Goal: Check status: Check status

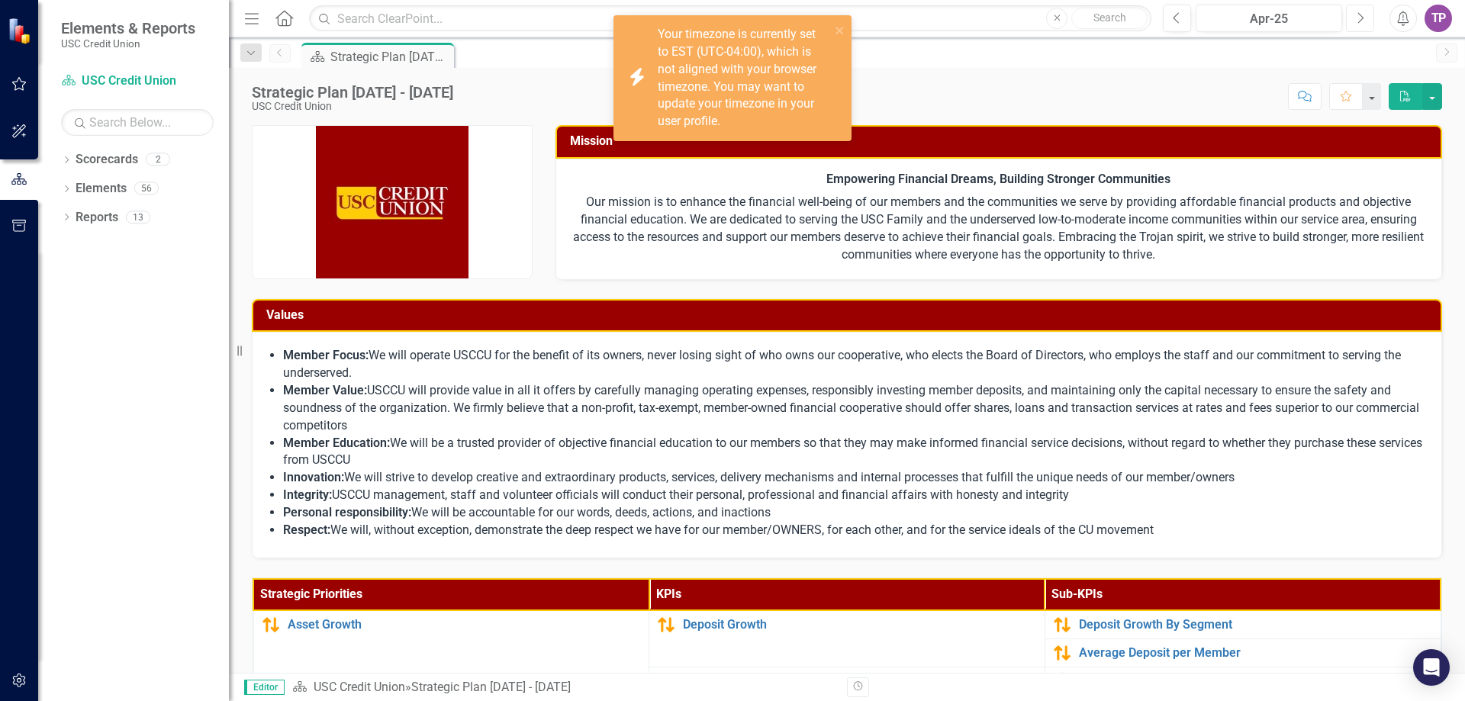
click at [1360, 16] on icon "Next" at bounding box center [1360, 18] width 8 height 14
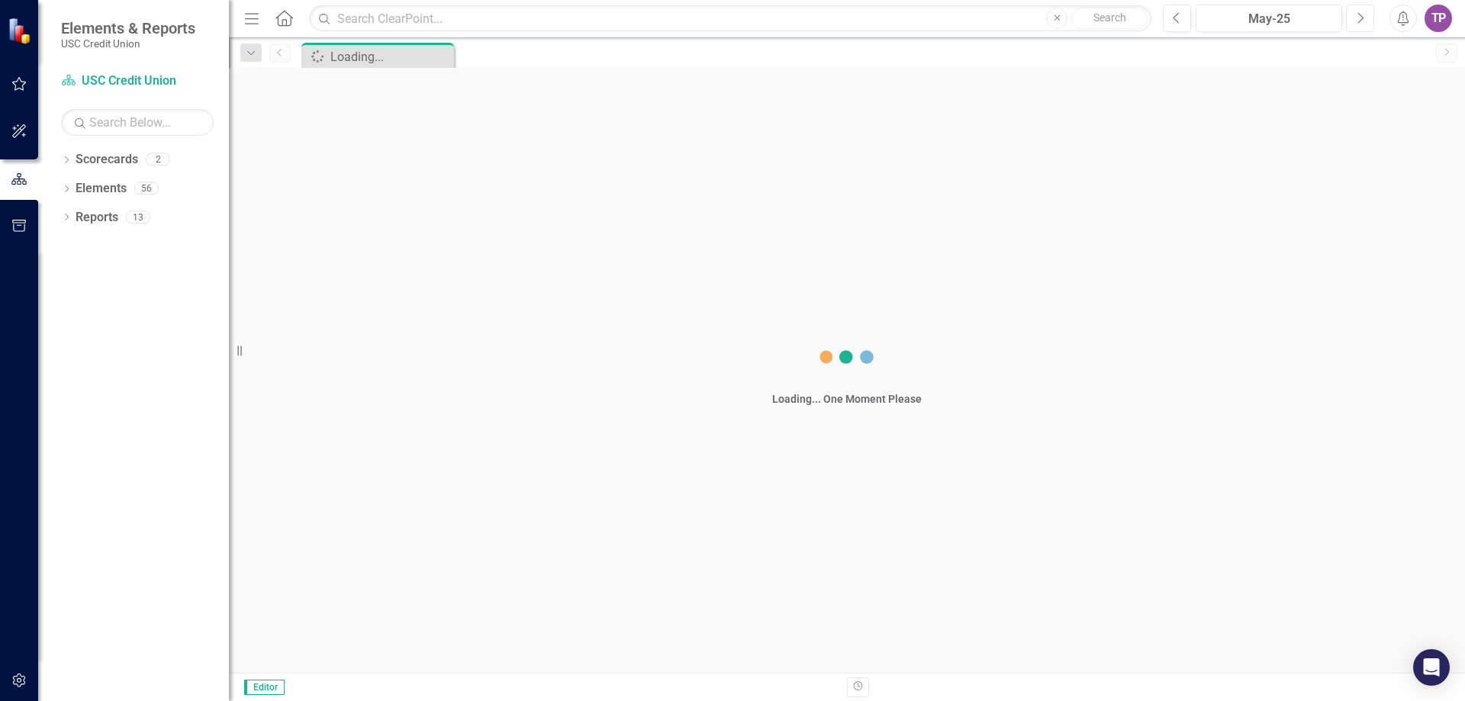
click at [1360, 16] on icon "Next" at bounding box center [1360, 18] width 8 height 14
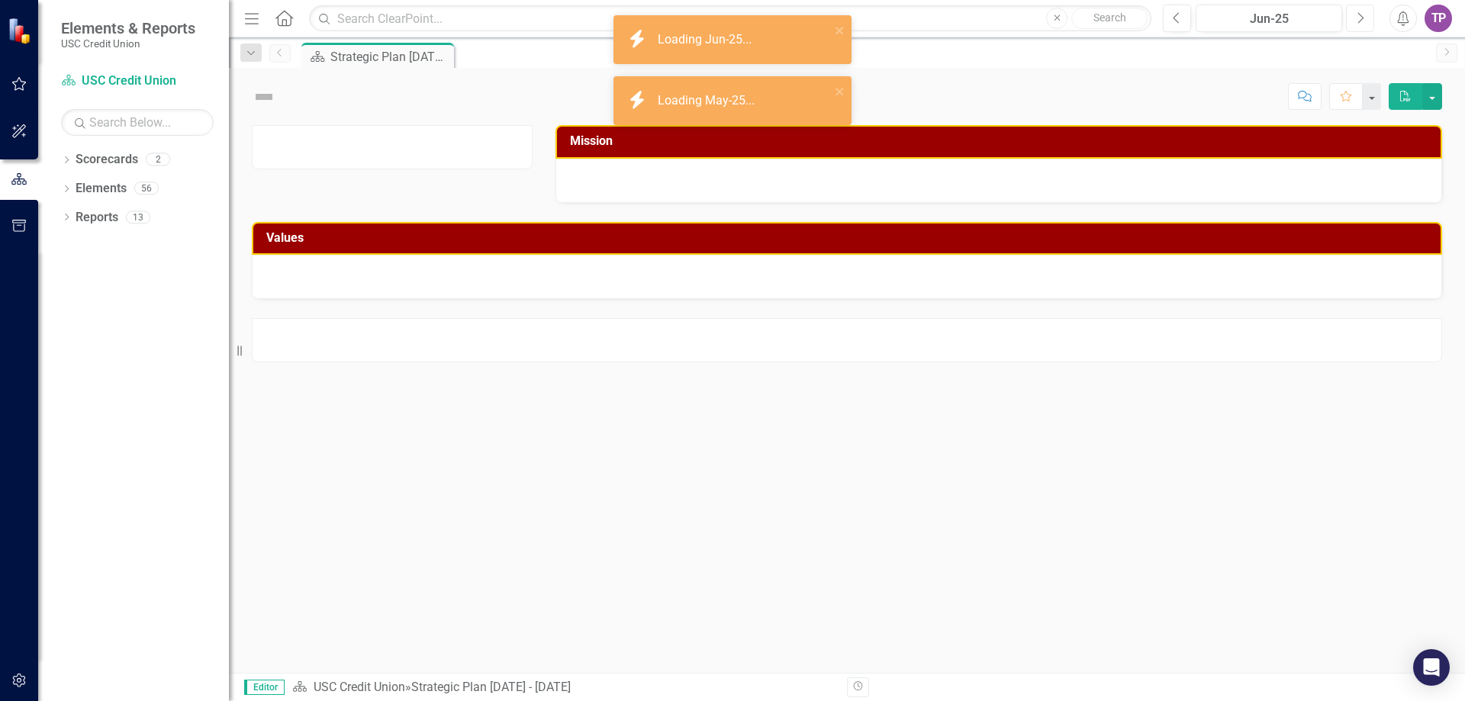
click at [1360, 16] on icon "Next" at bounding box center [1360, 18] width 8 height 14
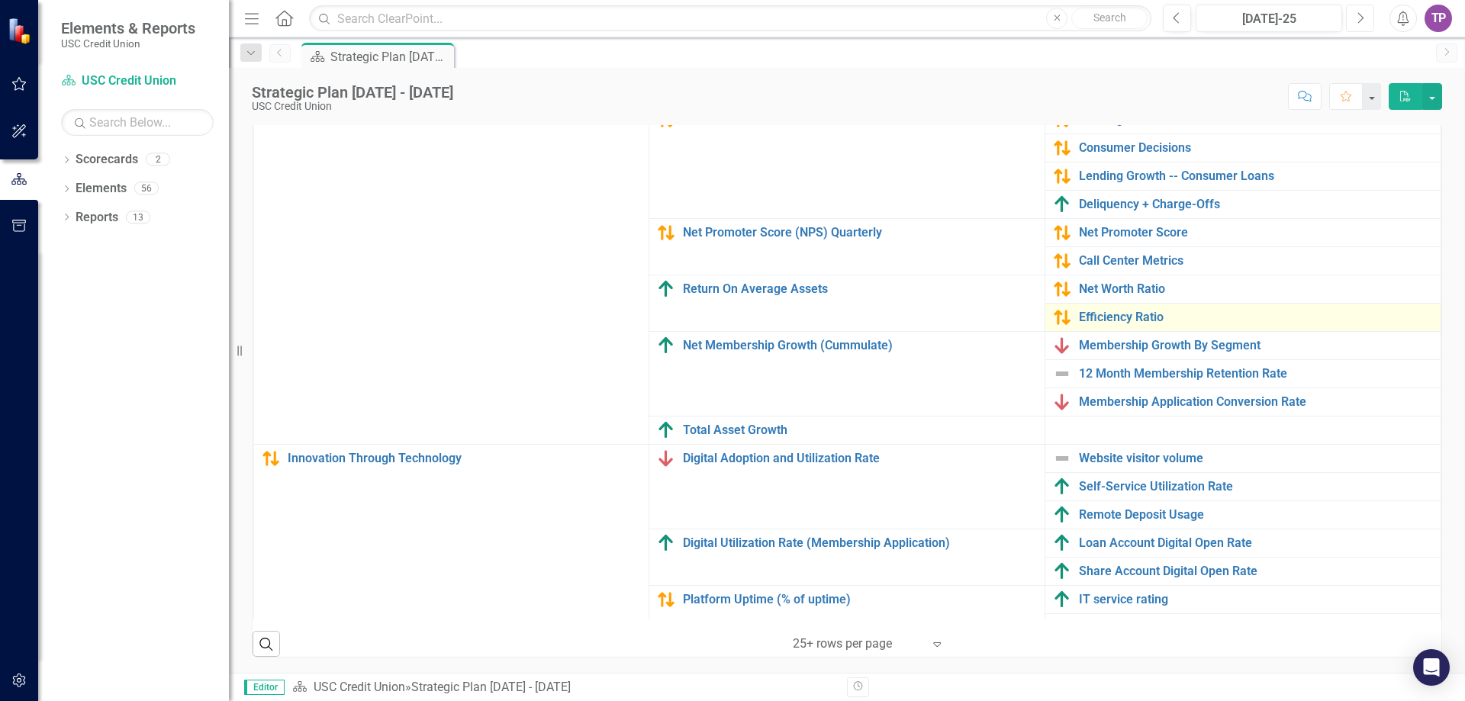
scroll to position [140, 0]
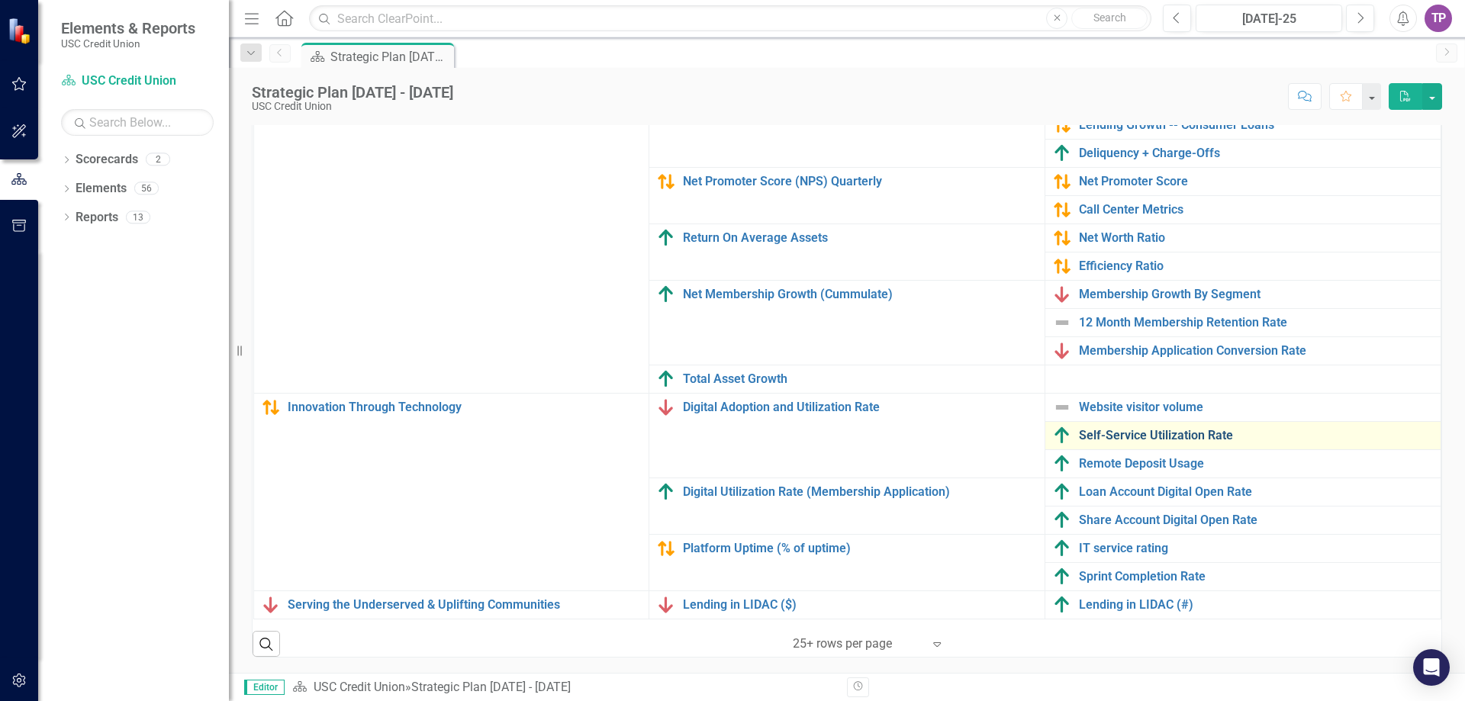
click at [1134, 429] on link "Self-Service Utilization Rate" at bounding box center [1256, 436] width 354 height 14
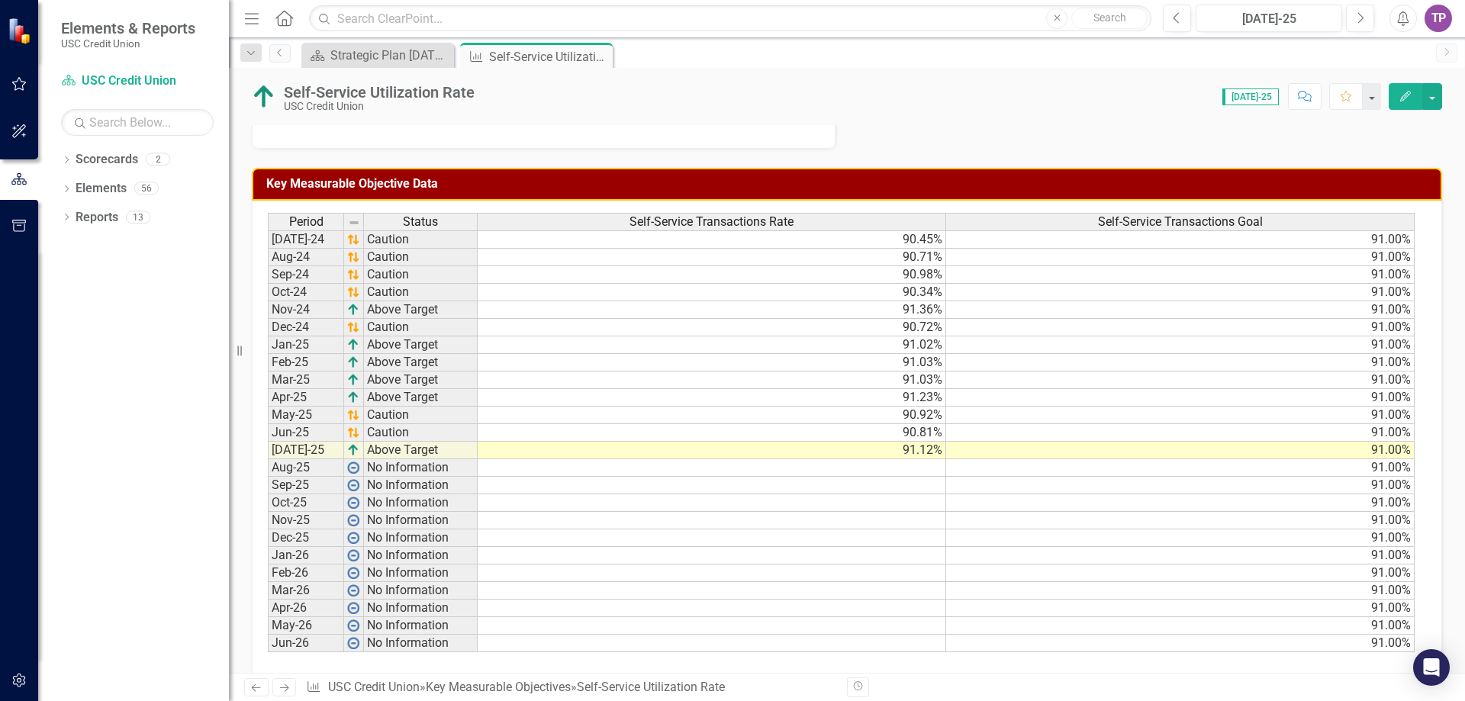
scroll to position [516, 0]
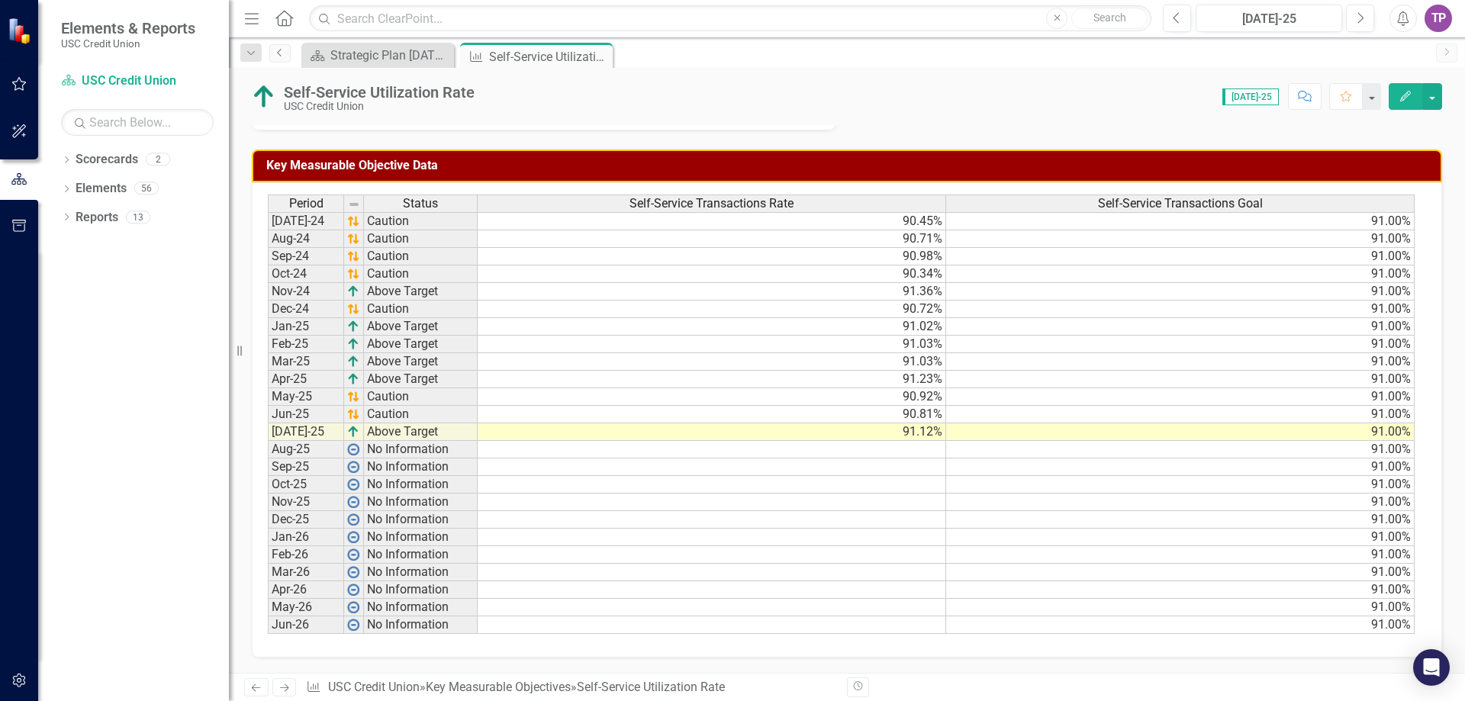
click at [277, 54] on icon "Previous" at bounding box center [280, 52] width 12 height 9
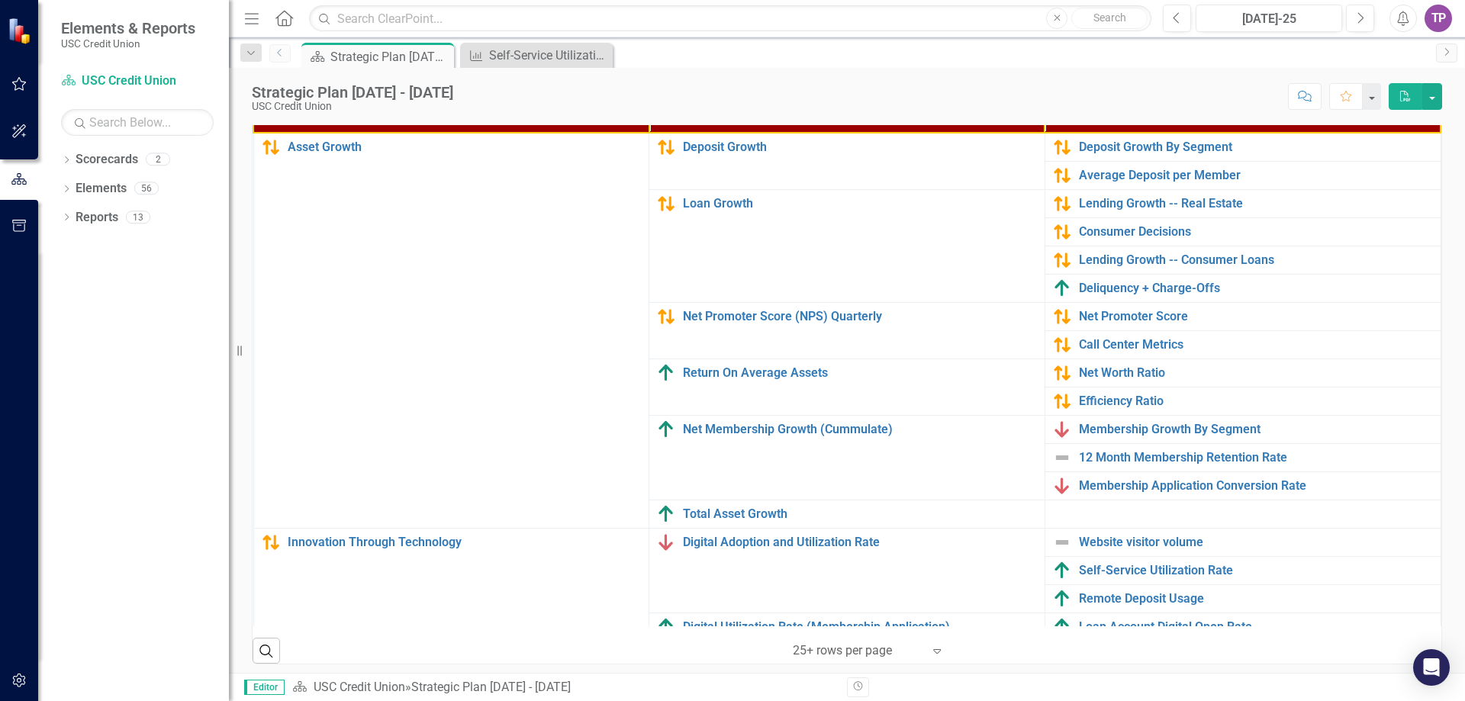
scroll to position [485, 0]
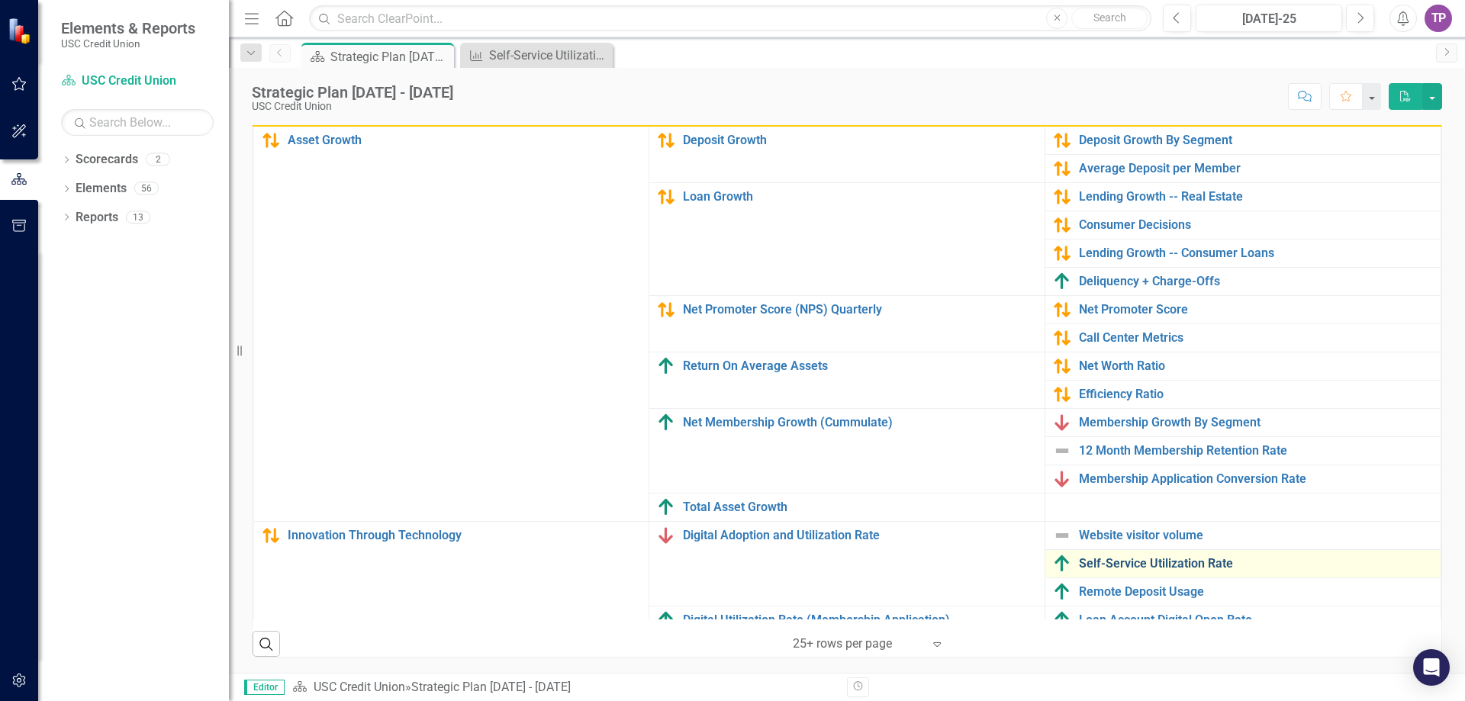
click at [1103, 567] on link "Self-Service Utilization Rate" at bounding box center [1256, 564] width 354 height 14
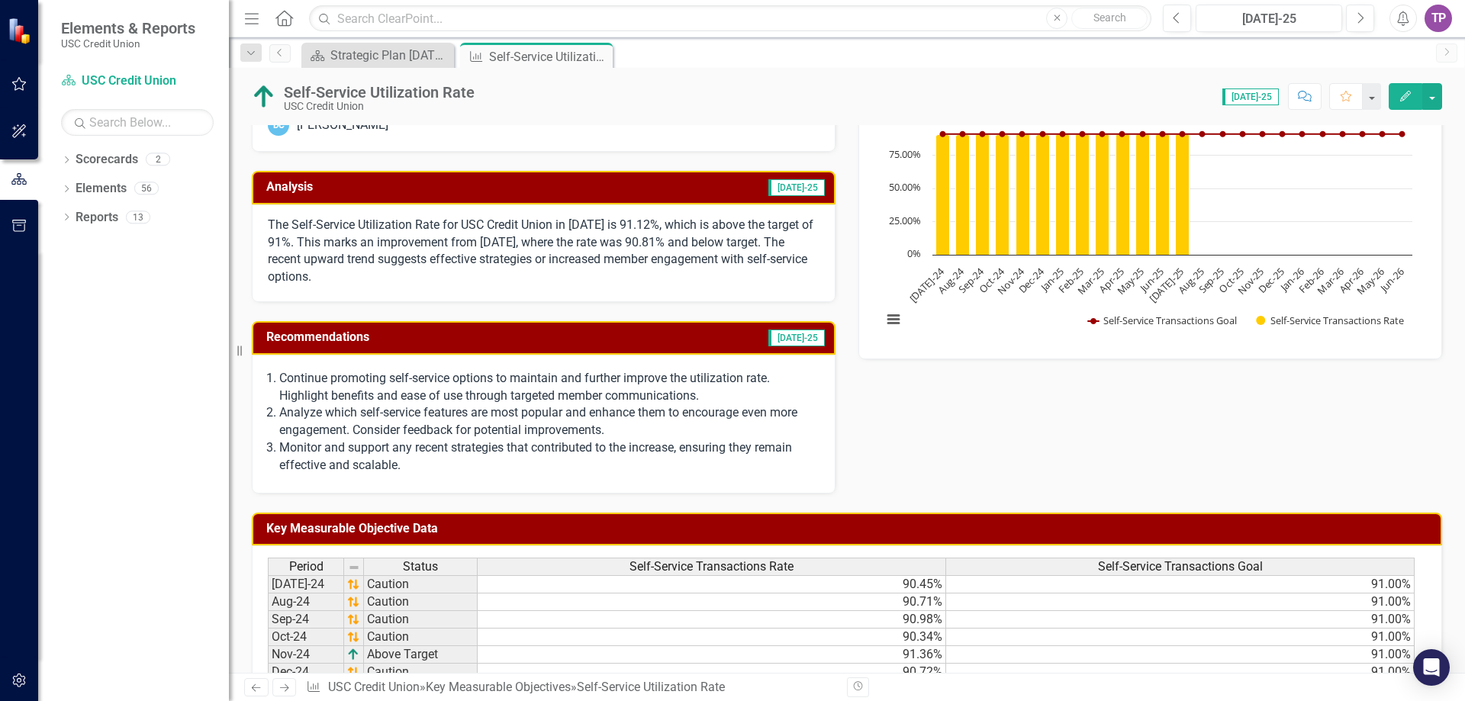
scroll to position [229, 0]
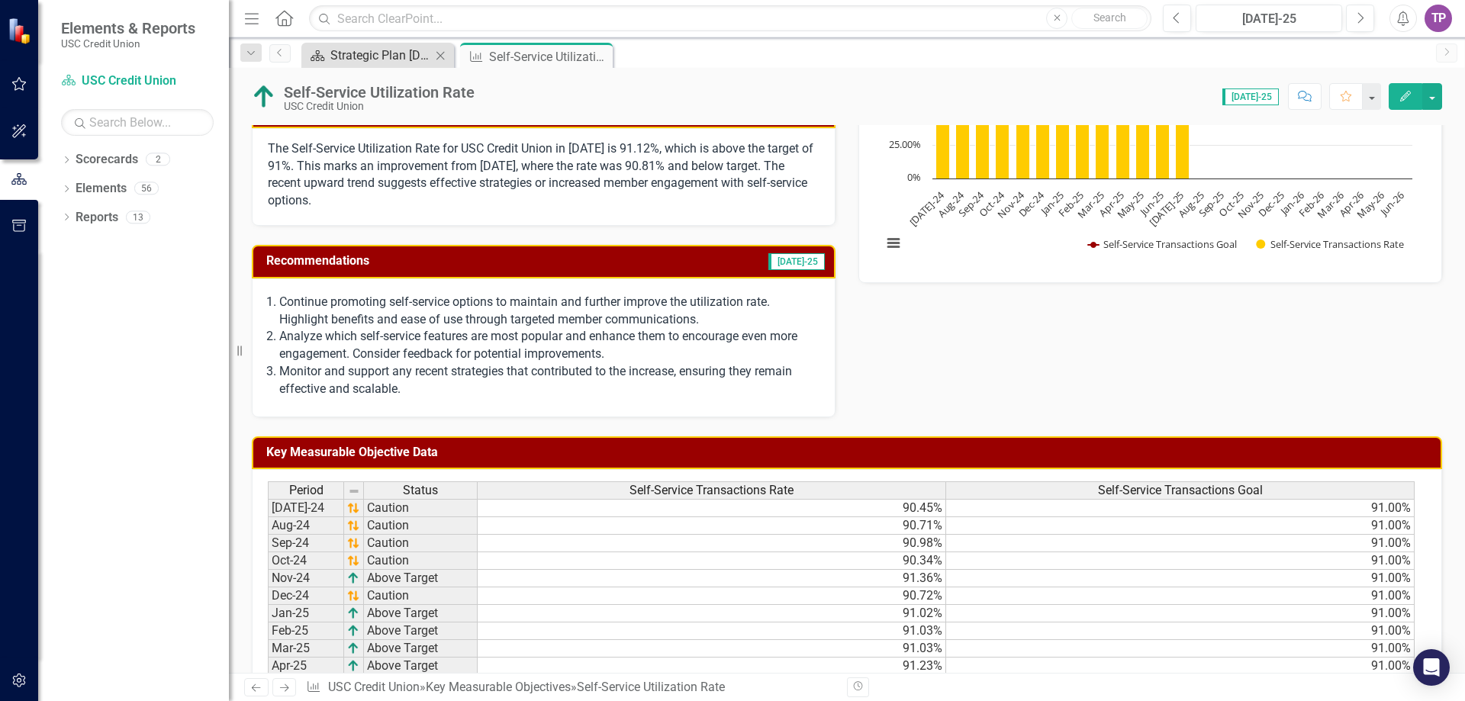
click at [366, 60] on div "Strategic Plan [DATE] - [DATE]" at bounding box center [381, 55] width 101 height 19
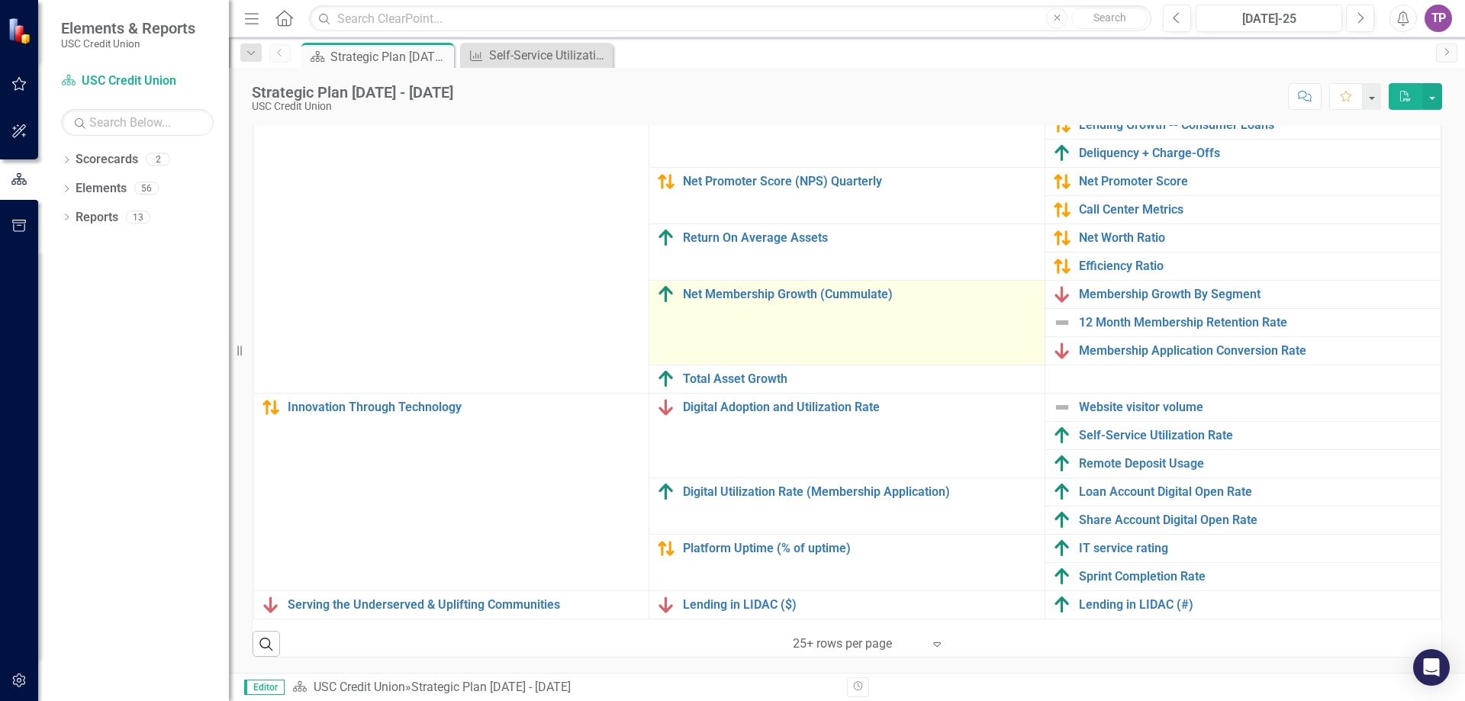
scroll to position [140, 0]
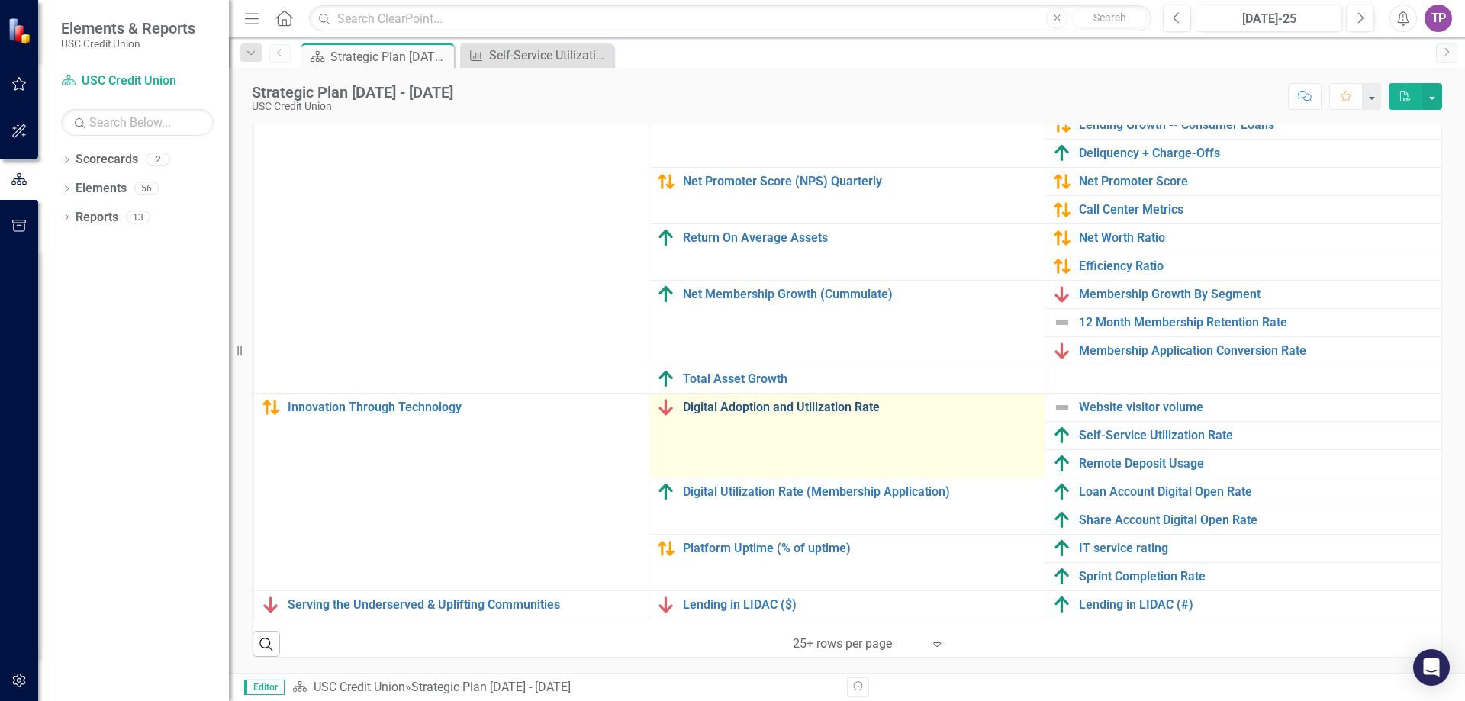
click at [777, 401] on link "Digital Adoption and Utilization Rate" at bounding box center [860, 408] width 354 height 14
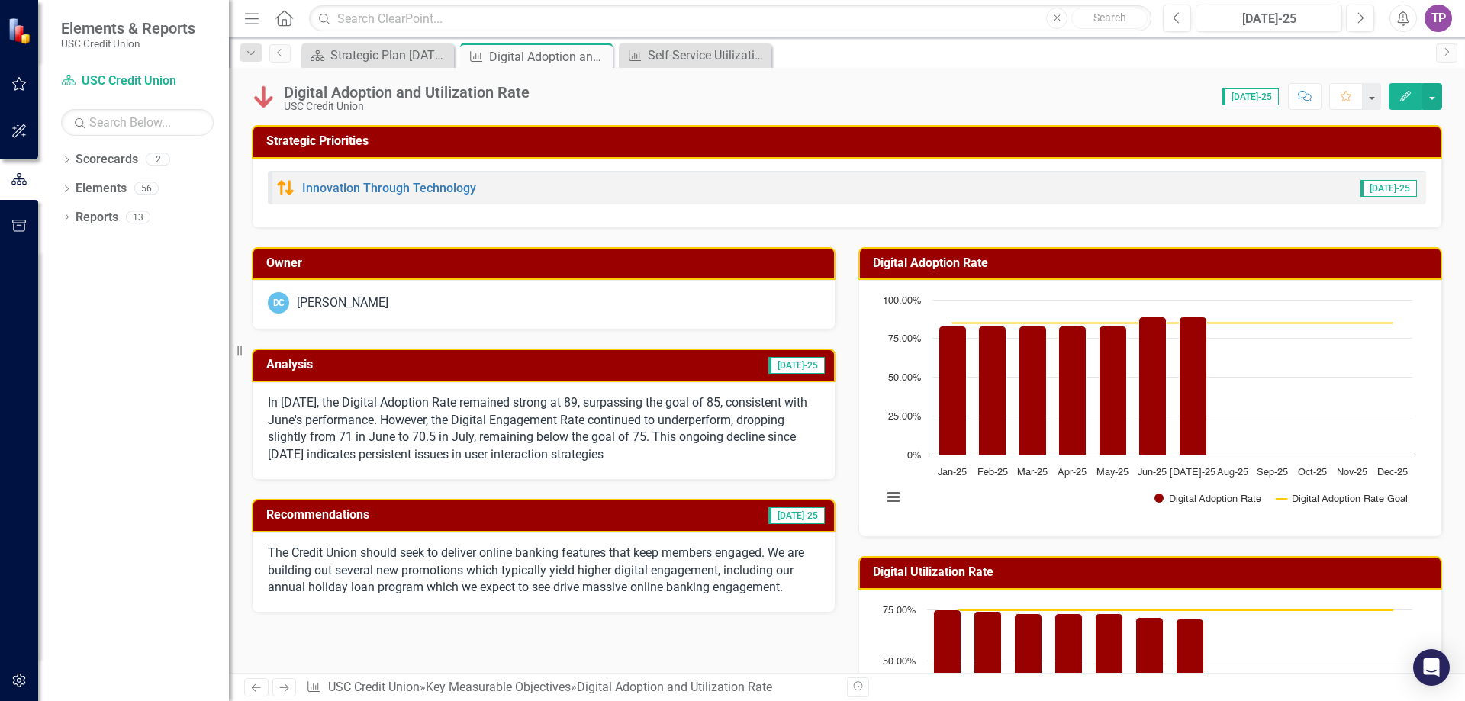
click at [1030, 64] on div "Scorecard Strategic Plan [DATE] - [DATE] Close Key Measurable Objective Digital…" at bounding box center [863, 55] width 1130 height 24
